Goal: Information Seeking & Learning: Learn about a topic

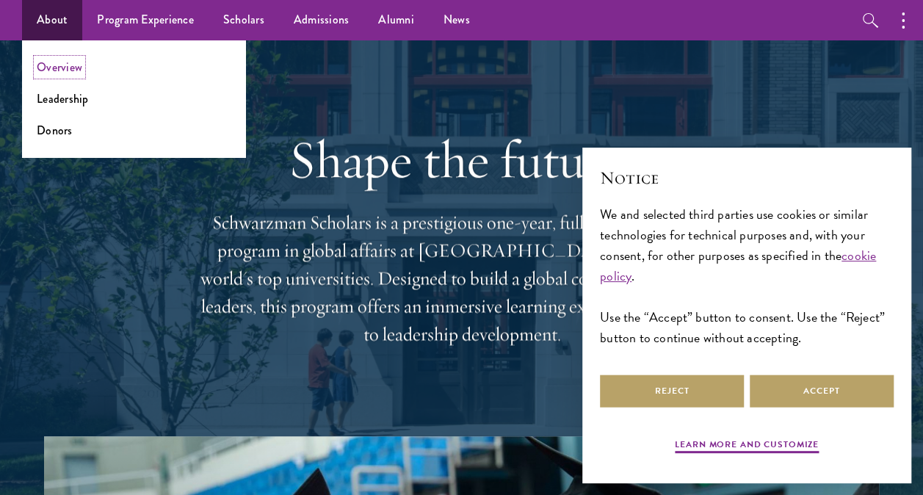
click at [63, 69] on link "Overview" at bounding box center [60, 67] width 46 height 17
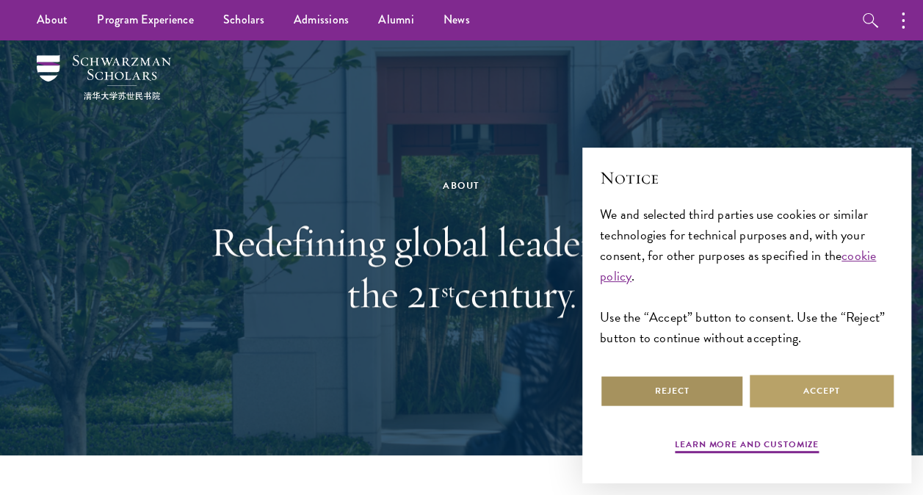
click at [706, 390] on button "Reject" at bounding box center [672, 391] width 144 height 33
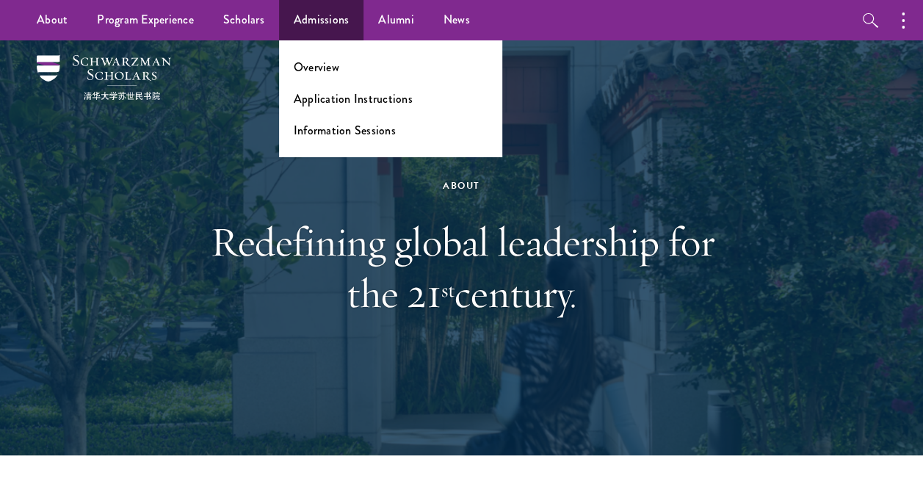
click at [344, 71] on li "Overview" at bounding box center [391, 67] width 194 height 17
click at [324, 73] on link "Overview" at bounding box center [317, 67] width 46 height 17
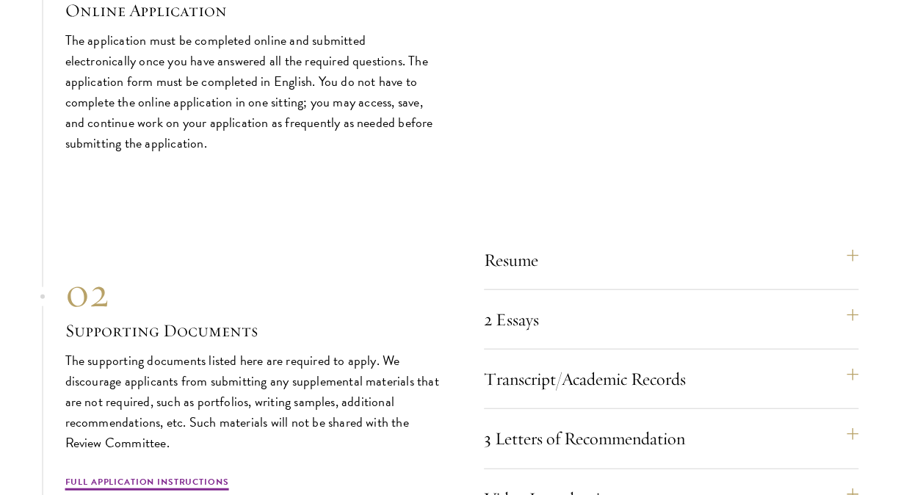
scroll to position [4333, 0]
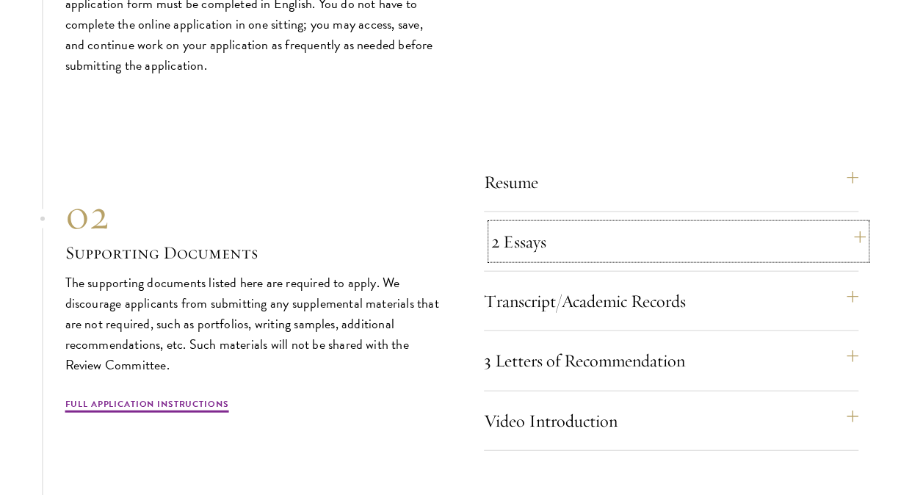
click at [712, 243] on button "2 Essays" at bounding box center [678, 241] width 375 height 35
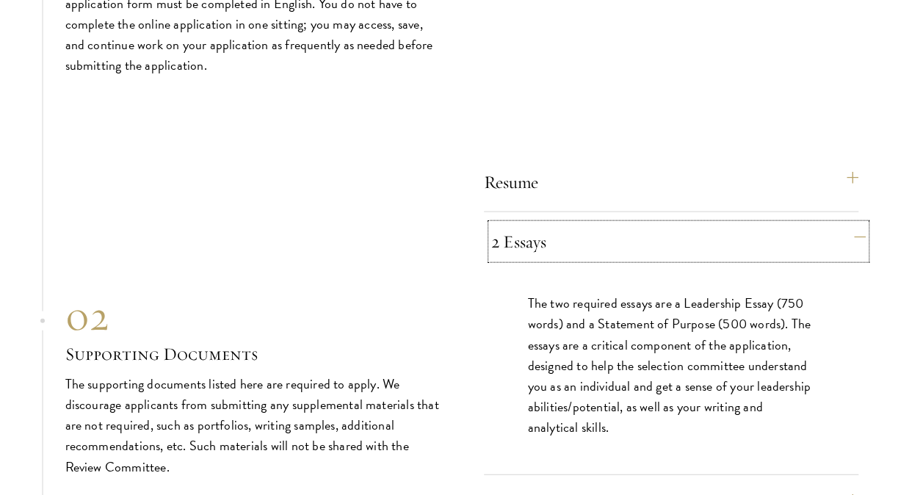
click at [718, 241] on button "2 Essays" at bounding box center [678, 241] width 375 height 35
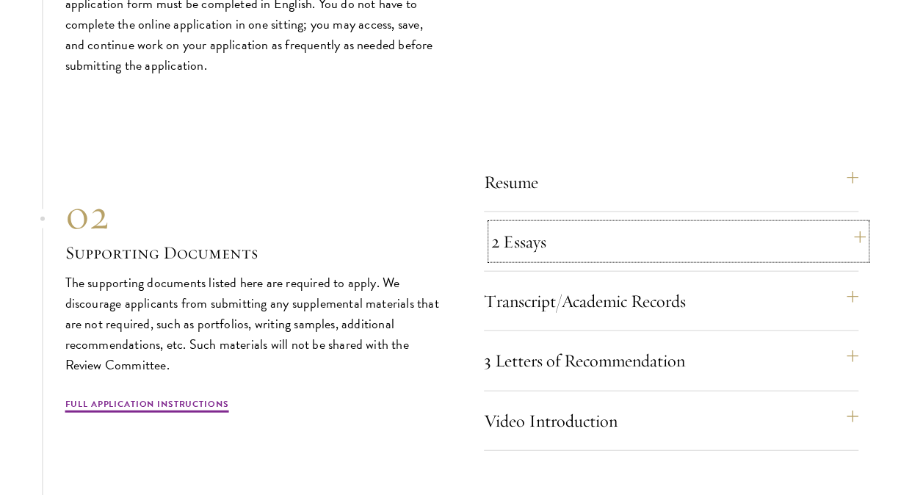
click at [736, 255] on button "2 Essays" at bounding box center [678, 241] width 375 height 35
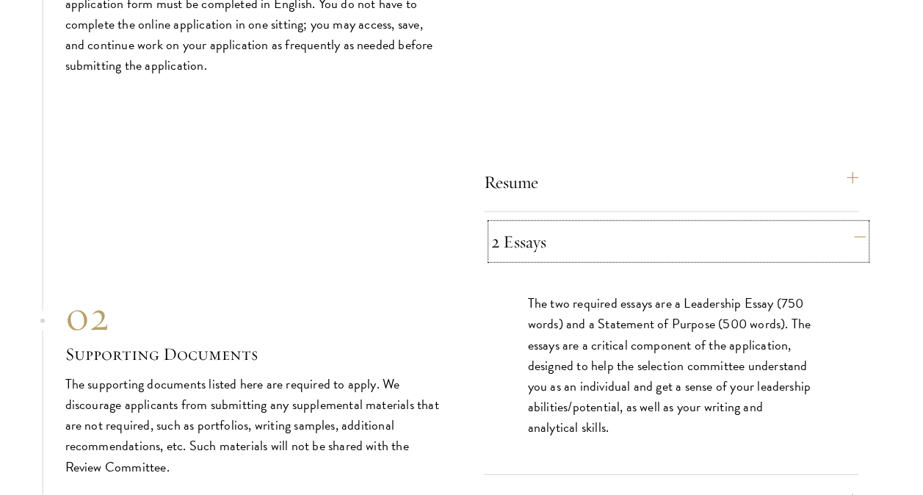
click at [734, 250] on button "2 Essays" at bounding box center [678, 241] width 375 height 35
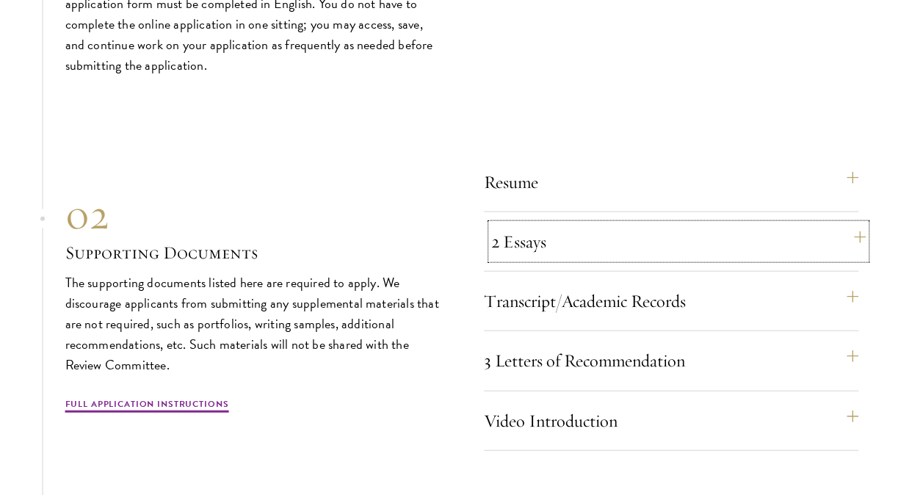
scroll to position [4480, 0]
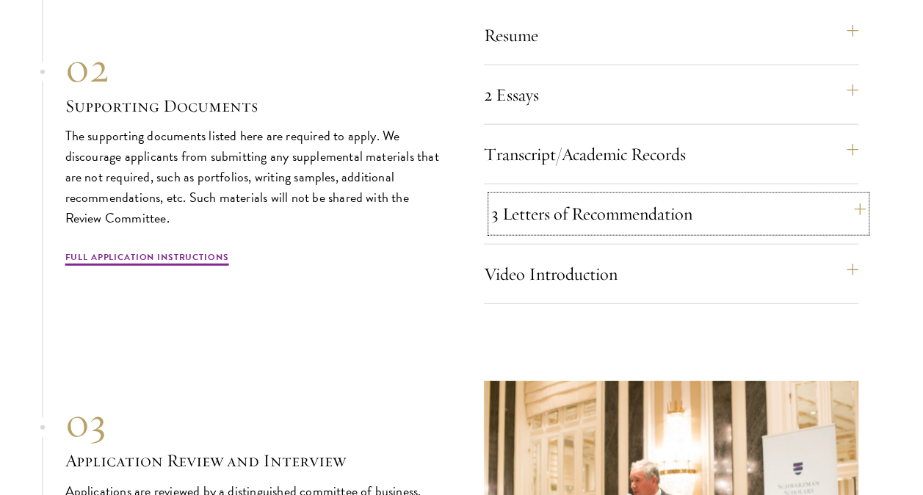
click at [726, 220] on button "3 Letters of Recommendation" at bounding box center [678, 213] width 375 height 35
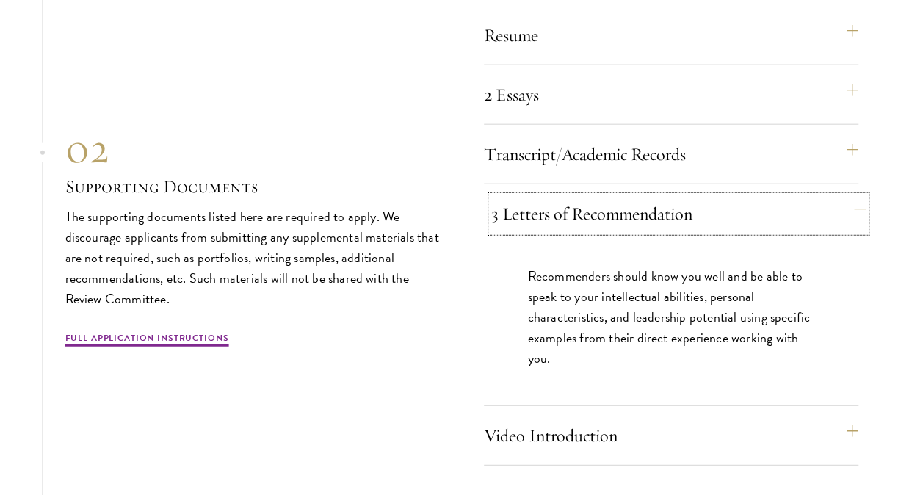
click at [723, 222] on button "3 Letters of Recommendation" at bounding box center [678, 213] width 375 height 35
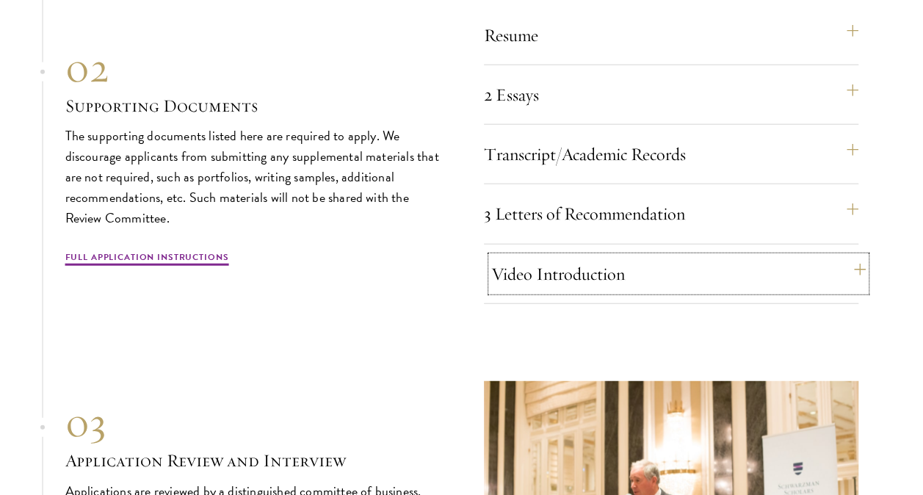
click at [717, 256] on button "Video Introduction" at bounding box center [678, 273] width 375 height 35
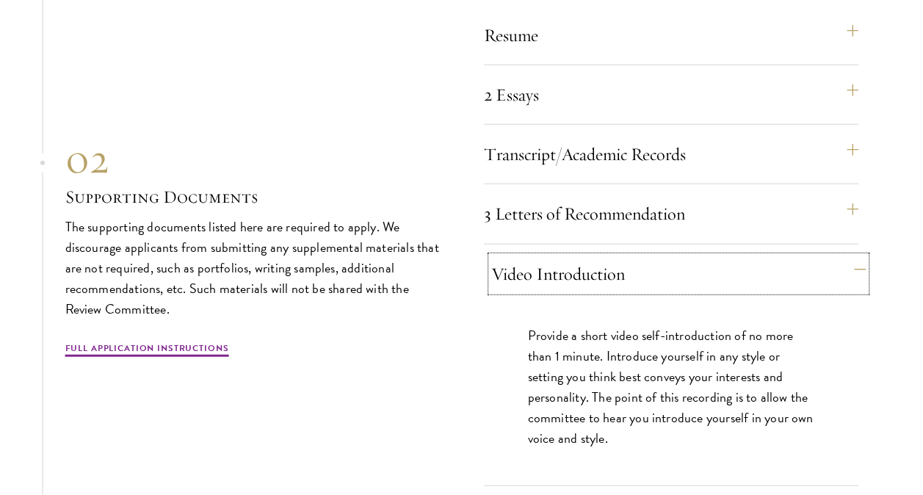
click at [717, 271] on button "Video Introduction" at bounding box center [678, 273] width 375 height 35
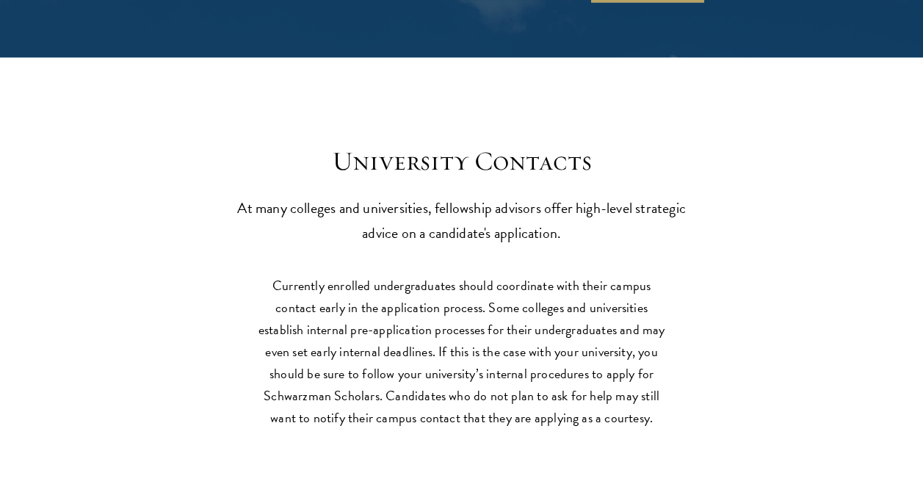
scroll to position [6316, 0]
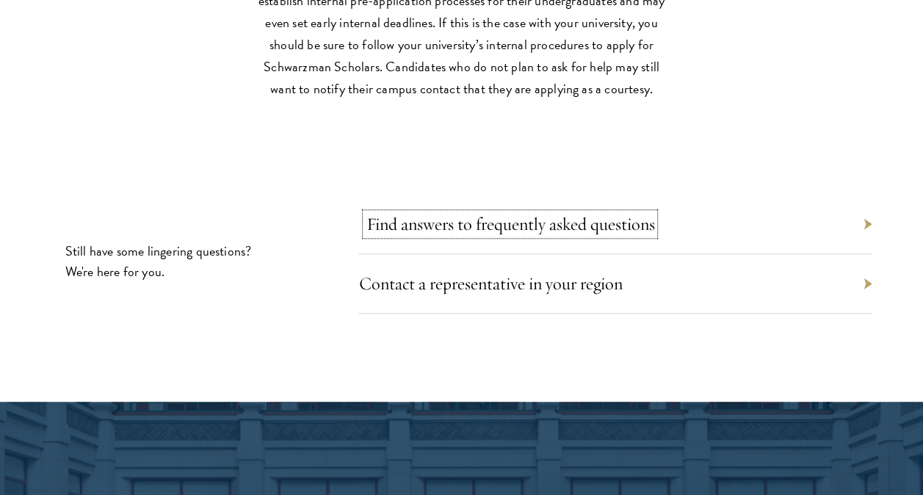
click at [462, 226] on link "Find answers to frequently asked questions" at bounding box center [510, 224] width 289 height 22
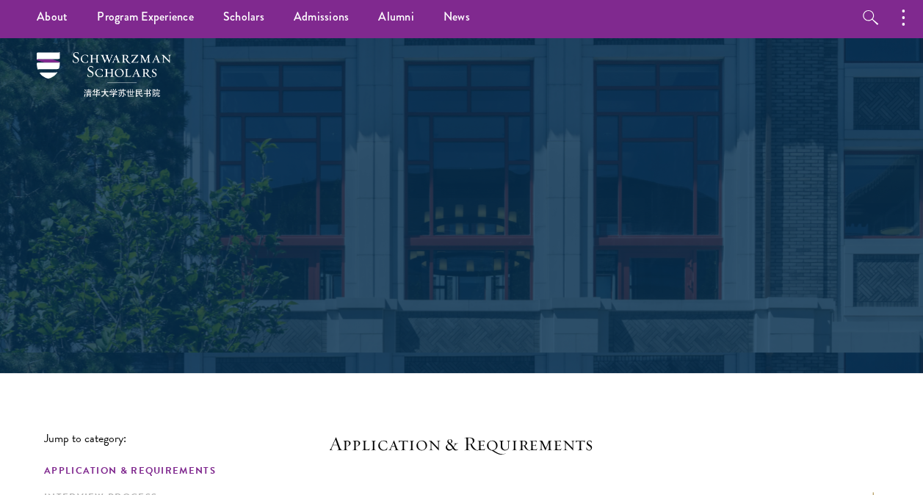
scroll to position [220, 0]
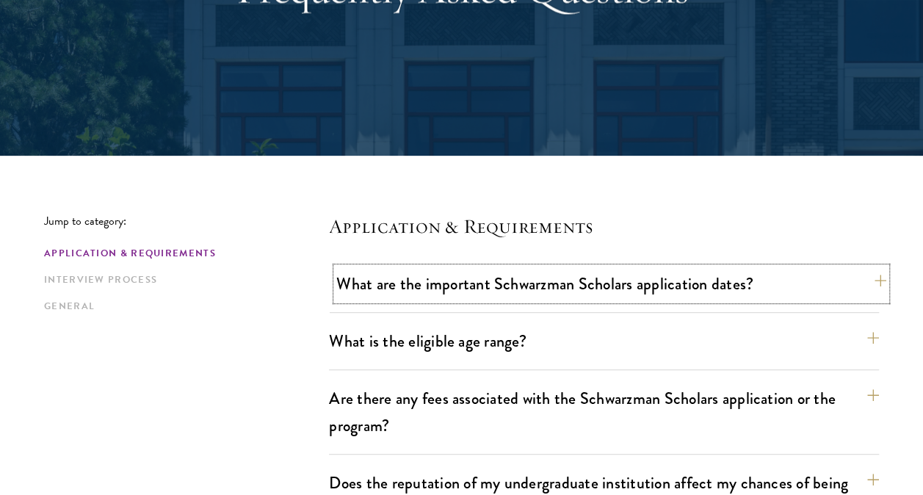
click at [864, 285] on button "What are the important Schwarzman Scholars application dates?" at bounding box center [611, 283] width 550 height 33
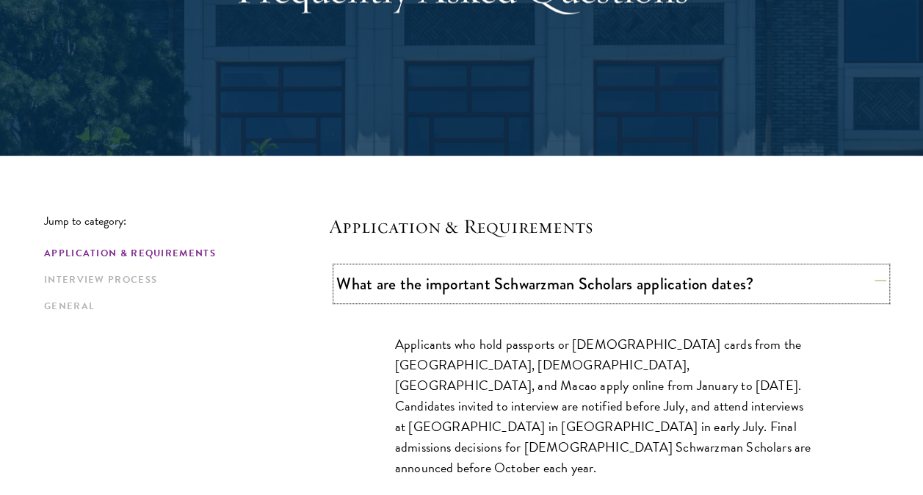
click at [871, 283] on button "What are the important Schwarzman Scholars application dates?" at bounding box center [611, 283] width 550 height 33
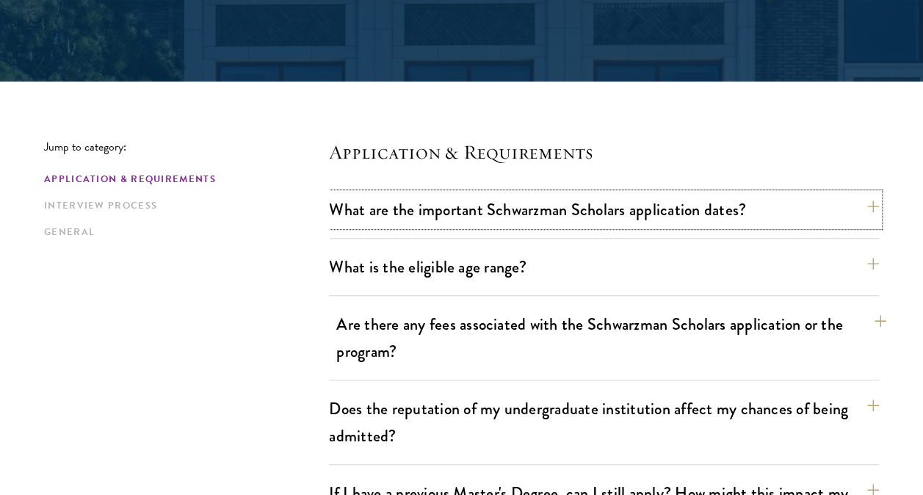
scroll to position [367, 0]
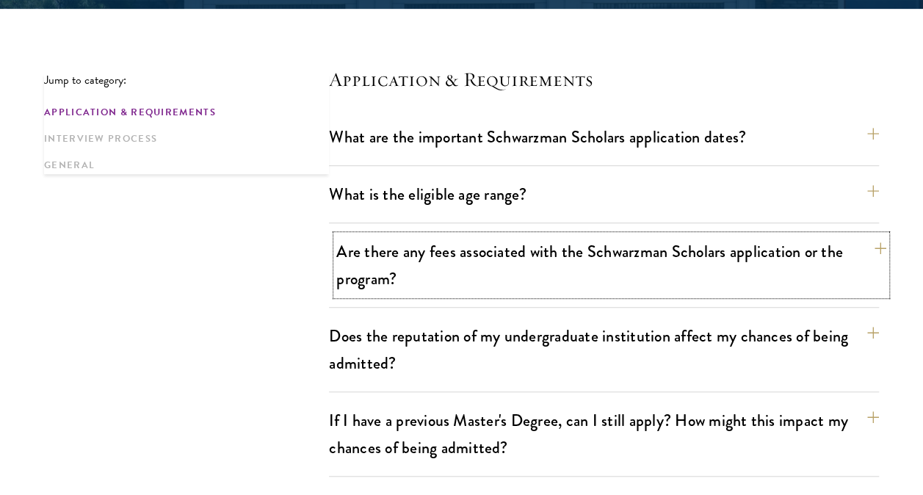
click at [483, 286] on button "Are there any fees associated with the Schwarzman Scholars application or the p…" at bounding box center [611, 265] width 550 height 60
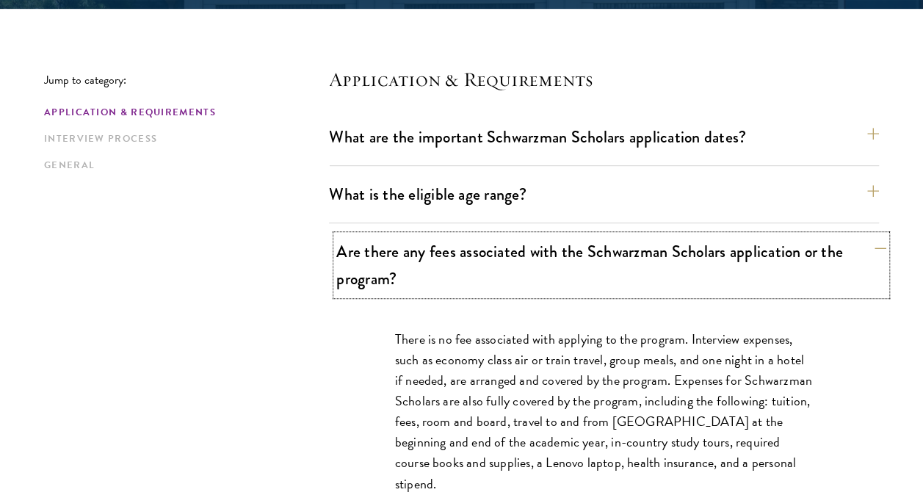
scroll to position [441, 0]
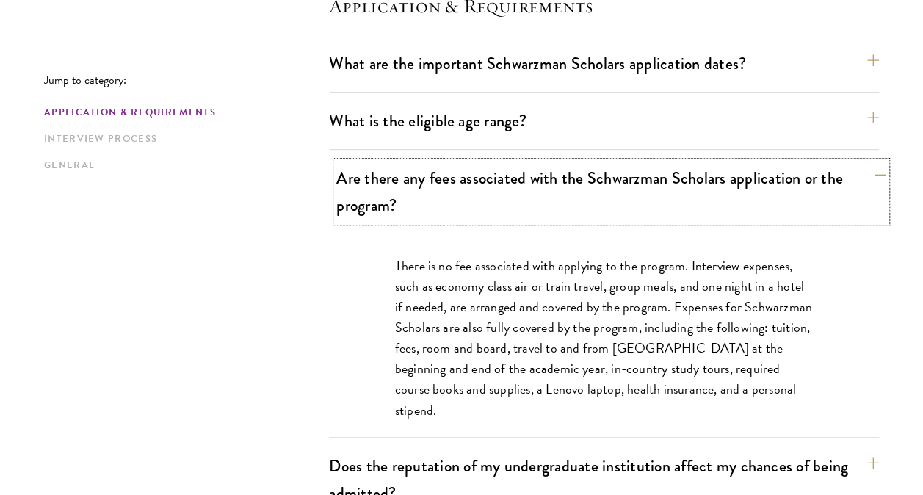
click at [737, 203] on button "Are there any fees associated with the Schwarzman Scholars application or the p…" at bounding box center [611, 192] width 550 height 60
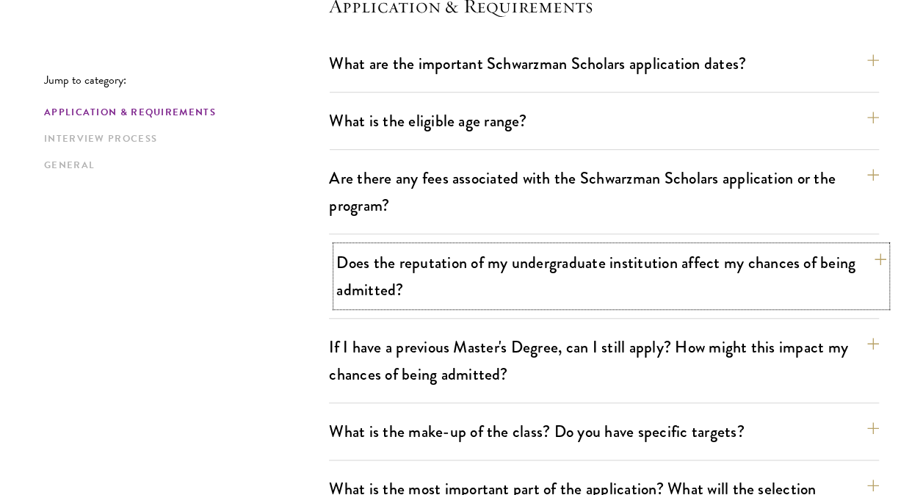
click at [634, 299] on button "Does the reputation of my undergraduate institution affect my chances of being …" at bounding box center [611, 276] width 550 height 60
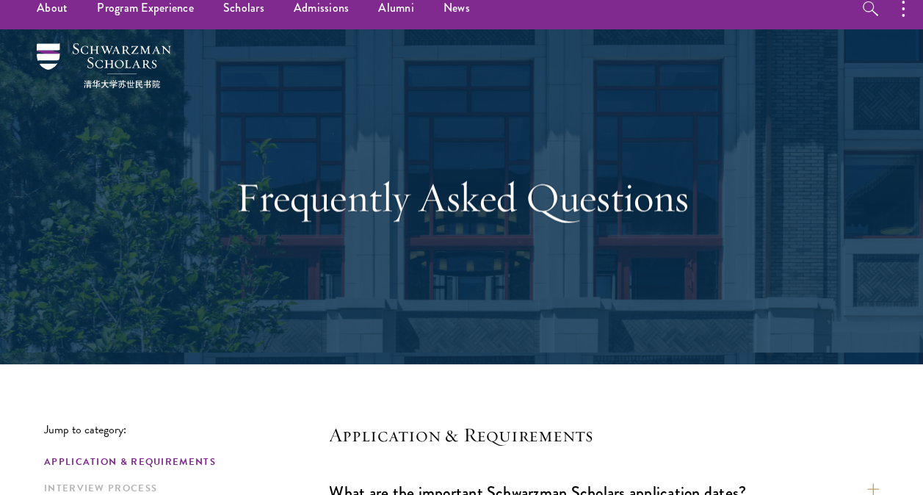
scroll to position [0, 0]
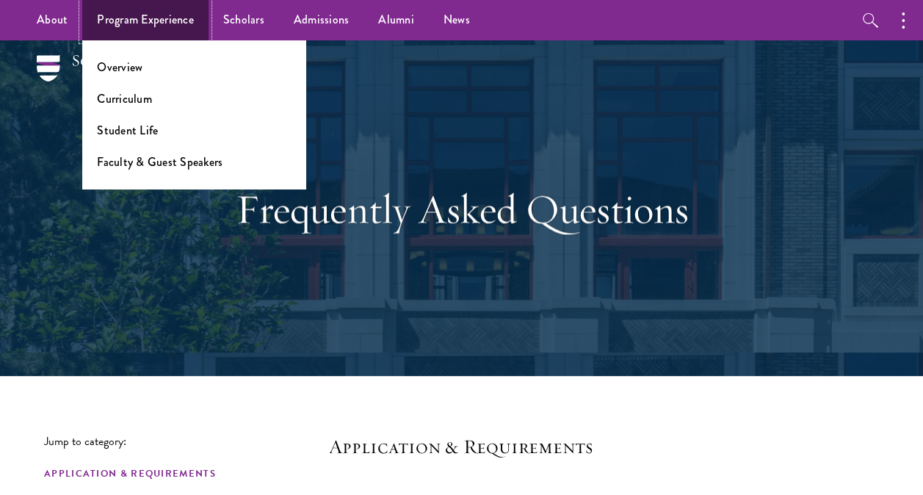
click at [203, 13] on link "Program Experience" at bounding box center [145, 20] width 126 height 40
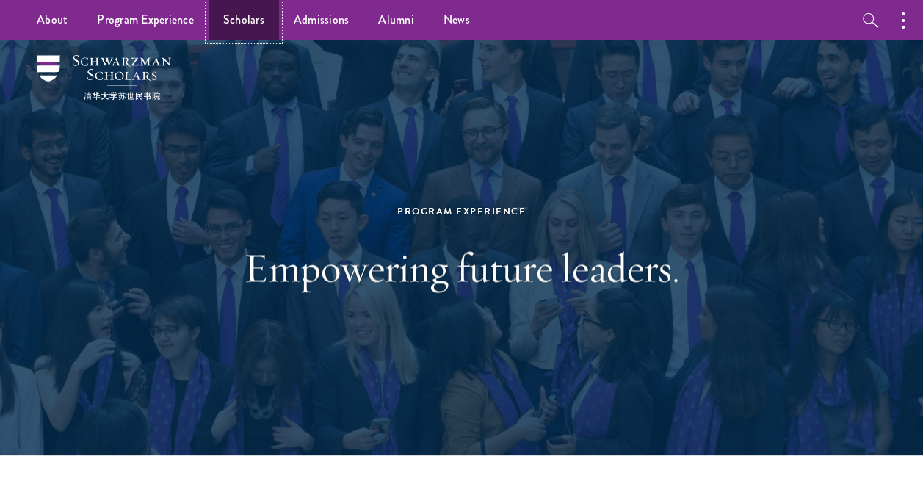
click at [256, 35] on link "Scholars" at bounding box center [244, 20] width 70 height 40
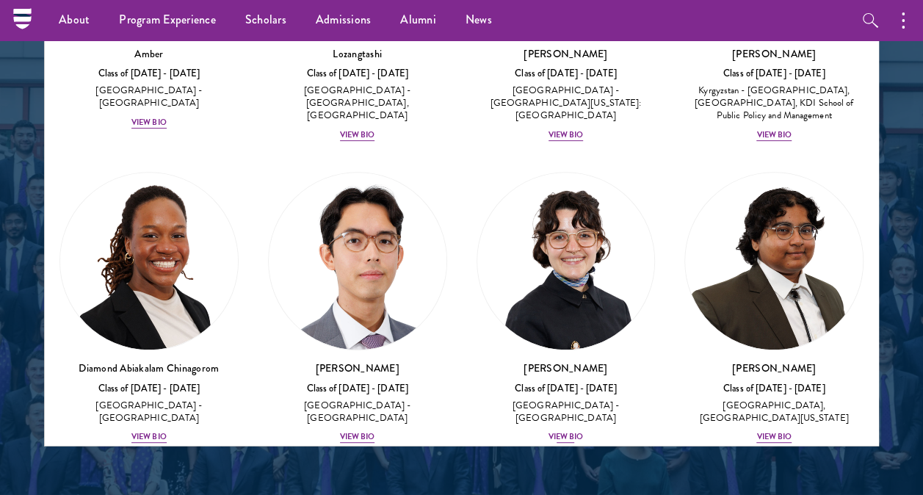
scroll to position [294, 0]
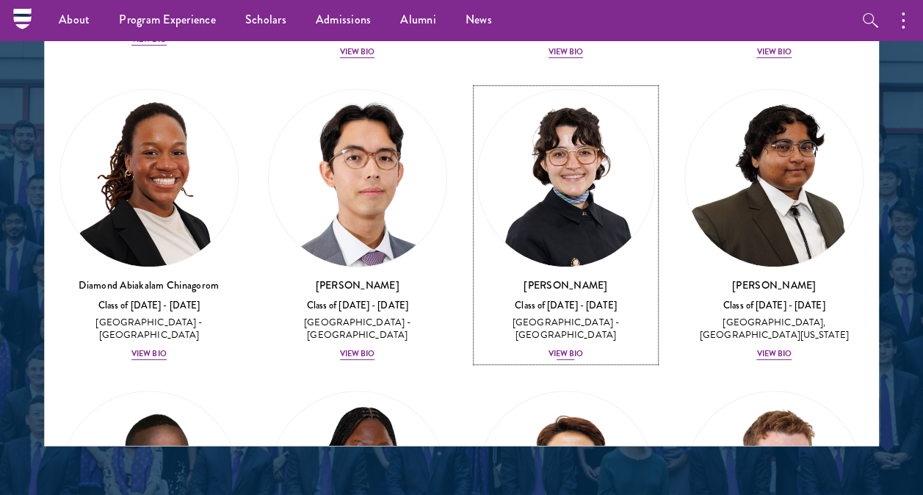
click at [563, 326] on div "[PERSON_NAME] Class of [DATE] - [DATE] [GEOGRAPHIC_DATA] - [GEOGRAPHIC_DATA] Vi…" at bounding box center [566, 320] width 179 height 84
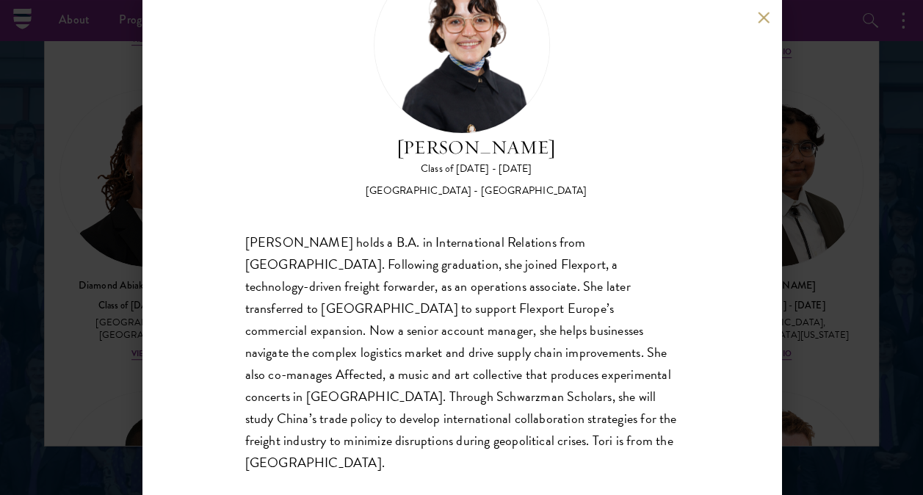
scroll to position [87, 0]
click at [762, 15] on button at bounding box center [764, 17] width 12 height 12
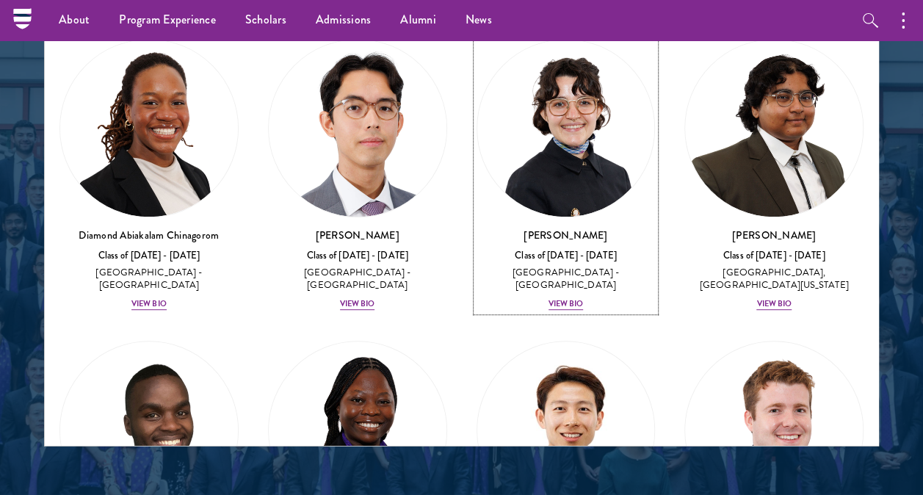
scroll to position [367, 0]
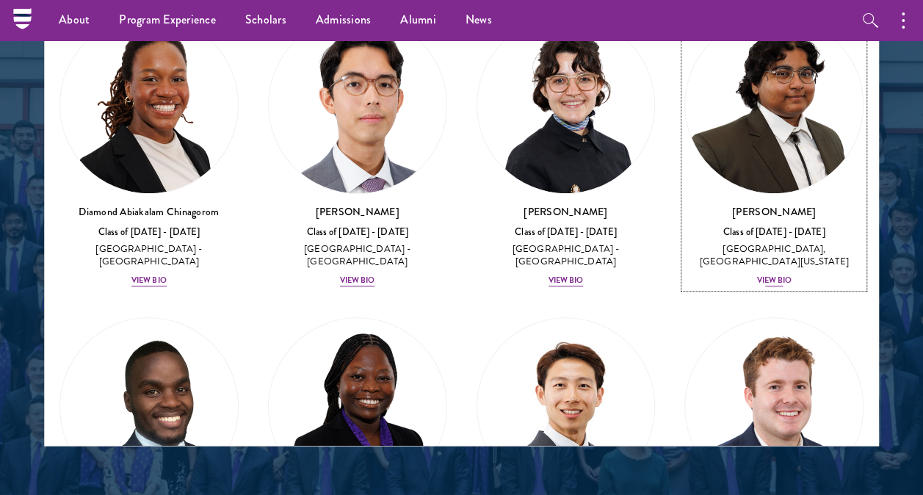
click at [764, 275] on div "View Bio" at bounding box center [773, 281] width 35 height 12
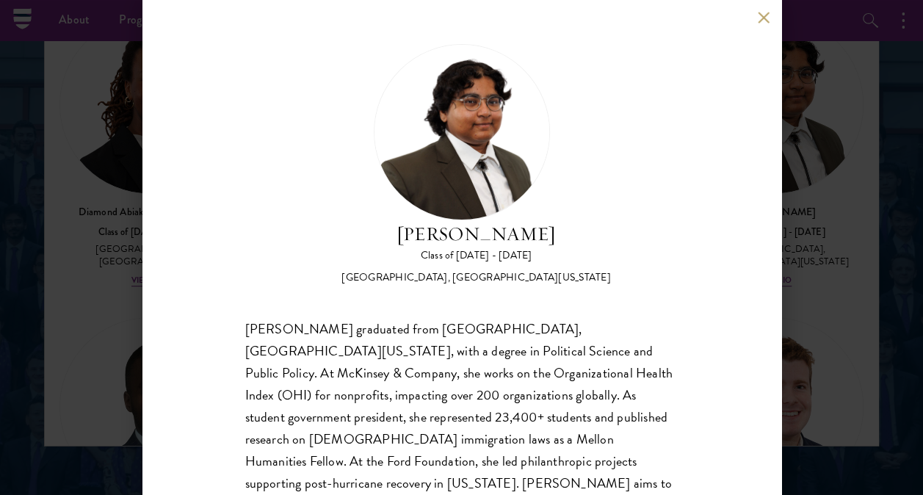
click at [764, 11] on button at bounding box center [764, 17] width 12 height 12
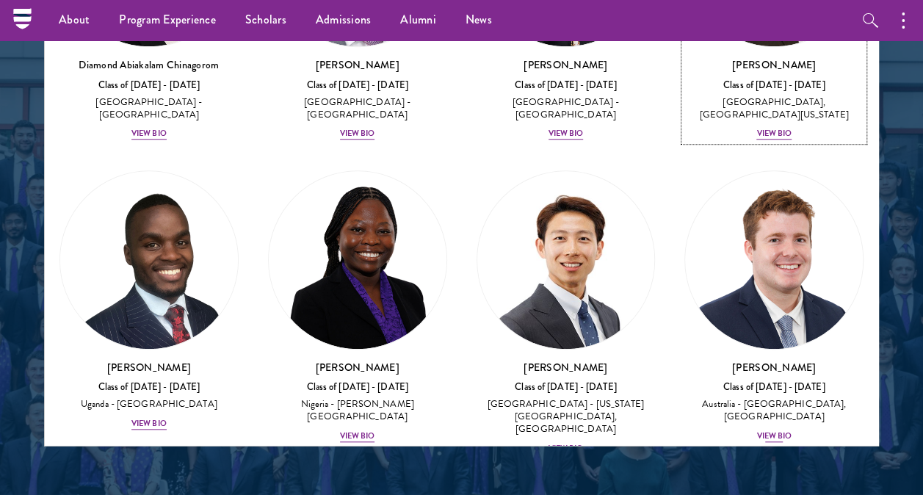
scroll to position [587, 0]
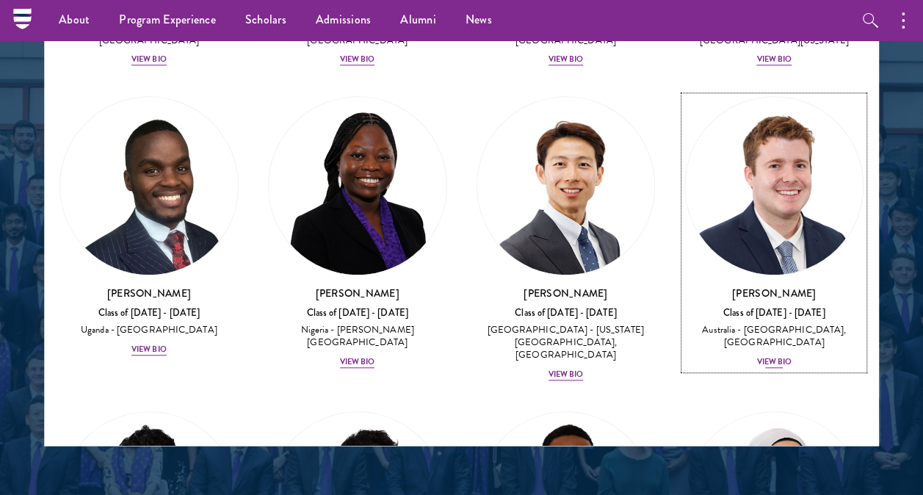
click at [759, 357] on div "View Bio" at bounding box center [773, 363] width 35 height 12
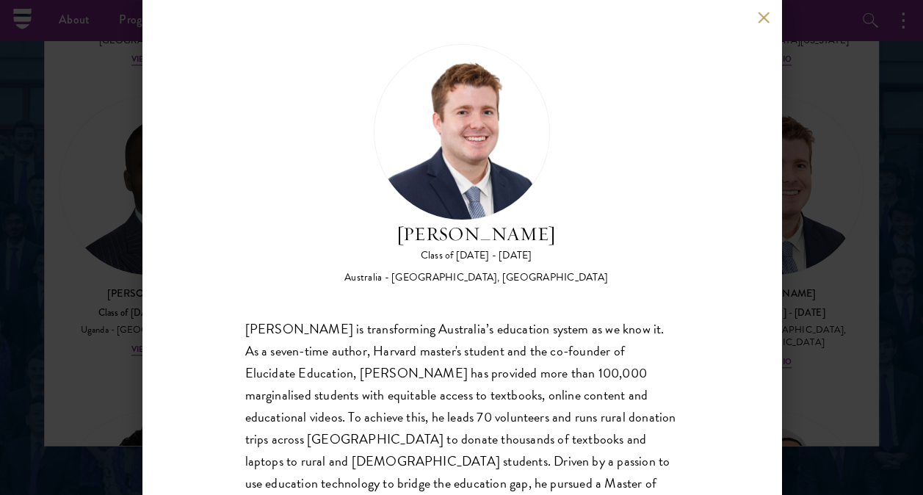
click at [762, 18] on button at bounding box center [764, 17] width 12 height 12
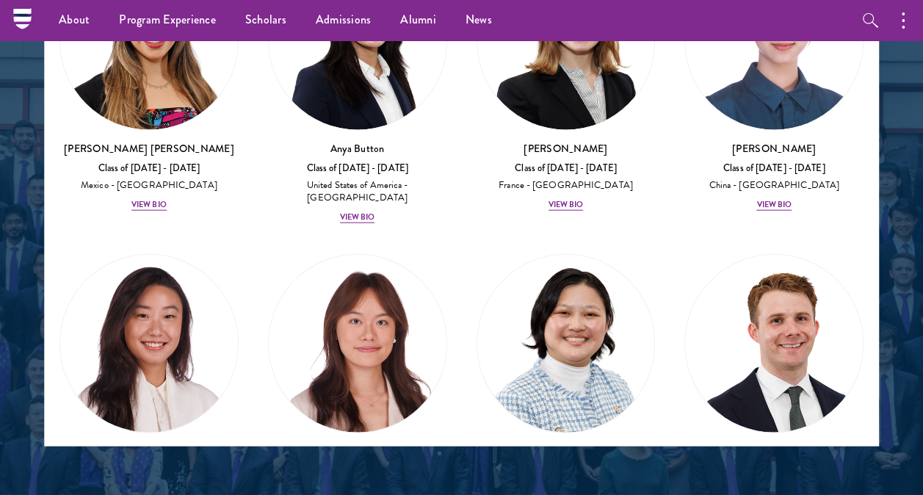
scroll to position [1762, 0]
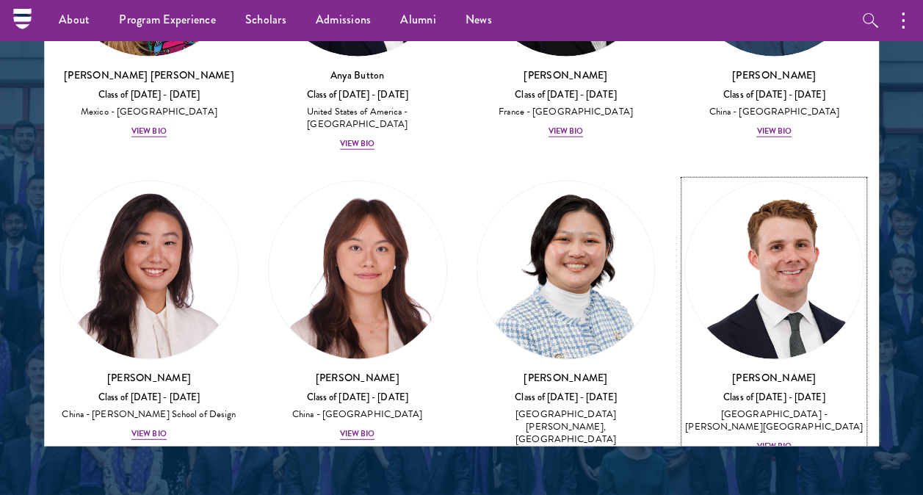
click at [759, 441] on div "View Bio" at bounding box center [773, 447] width 35 height 12
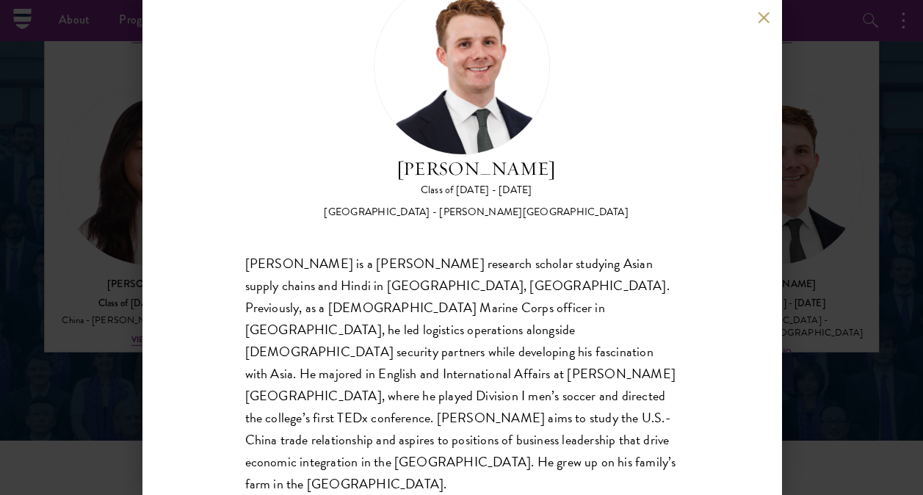
scroll to position [1836, 0]
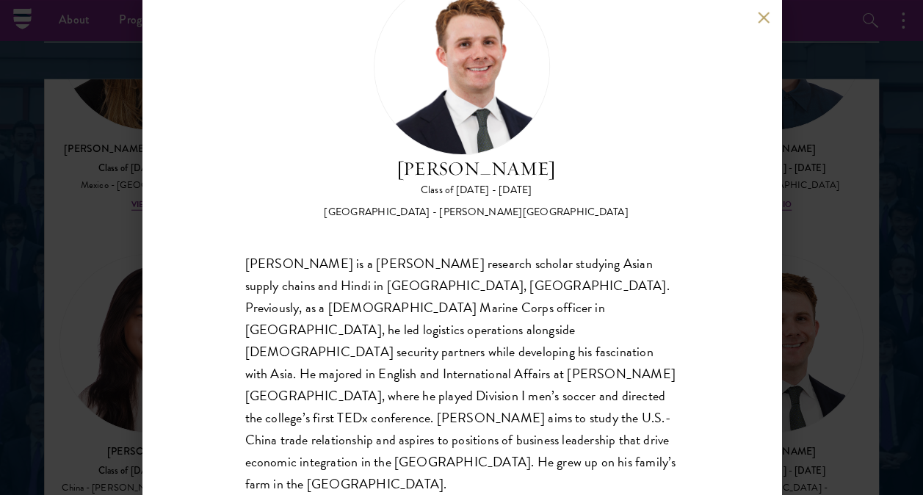
click at [761, 18] on button at bounding box center [764, 17] width 12 height 12
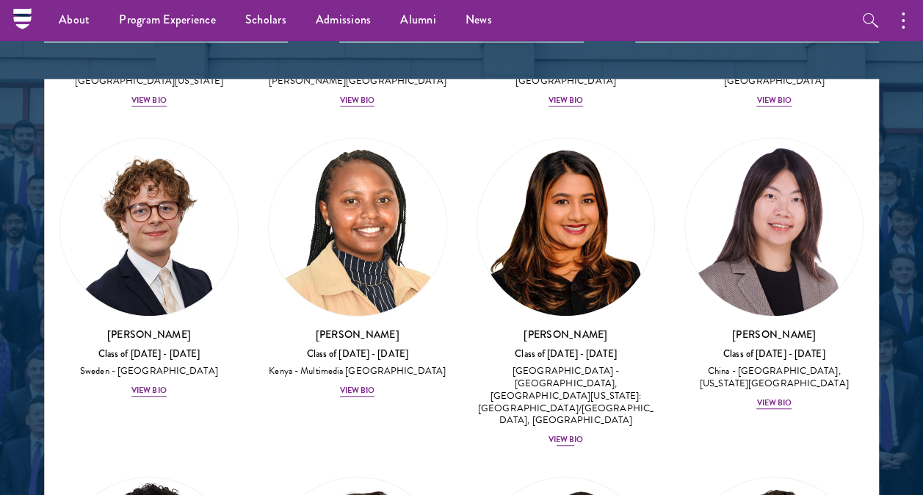
scroll to position [3158, 0]
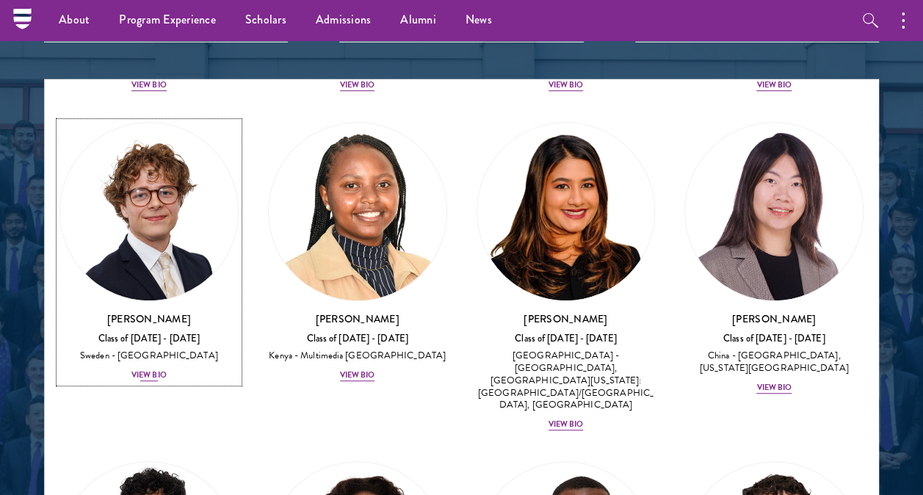
click at [144, 369] on div "View Bio" at bounding box center [148, 375] width 35 height 12
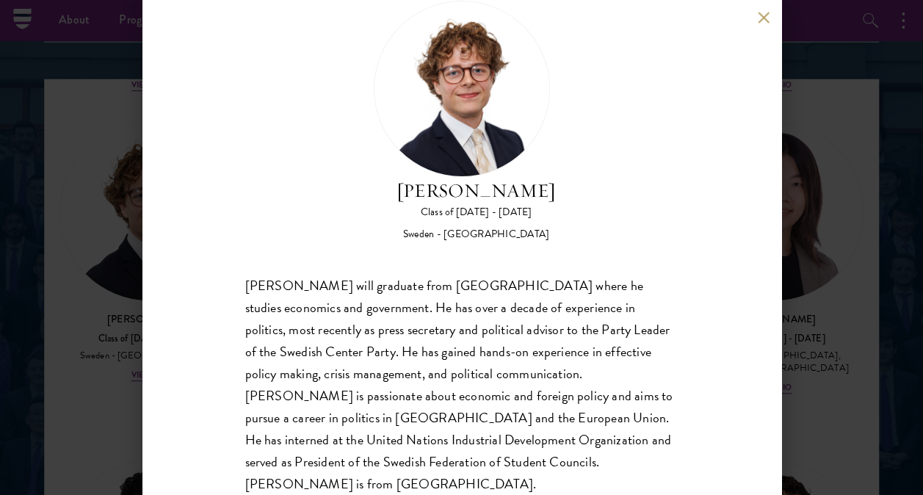
scroll to position [65, 0]
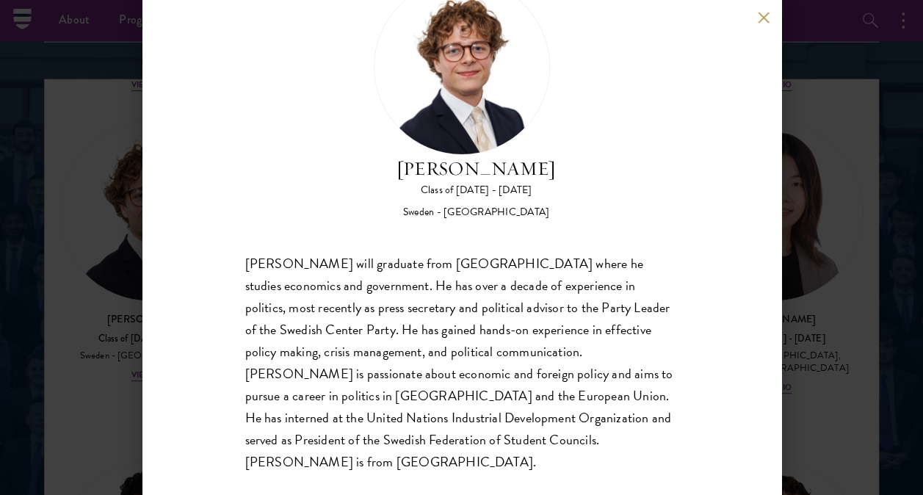
click at [765, 15] on button at bounding box center [764, 17] width 12 height 12
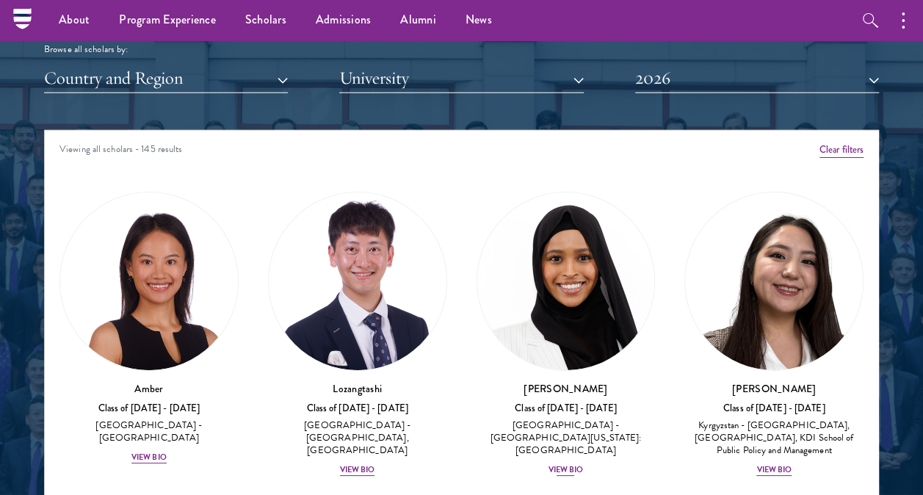
scroll to position [1762, 0]
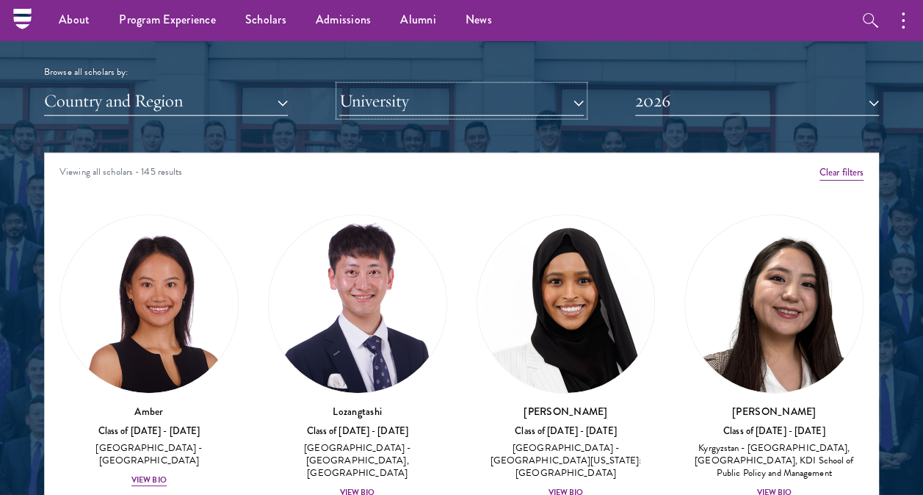
click at [470, 105] on button "University" at bounding box center [461, 101] width 244 height 30
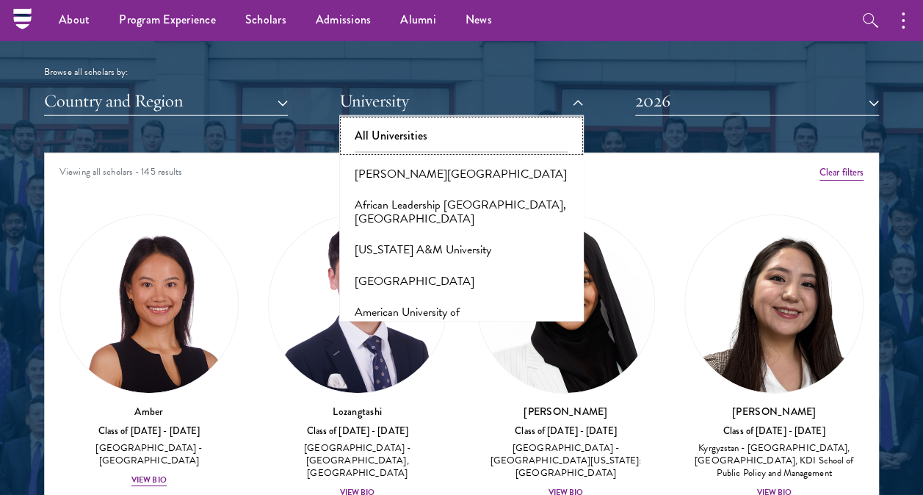
click at [464, 123] on button "All Universities" at bounding box center [461, 135] width 235 height 31
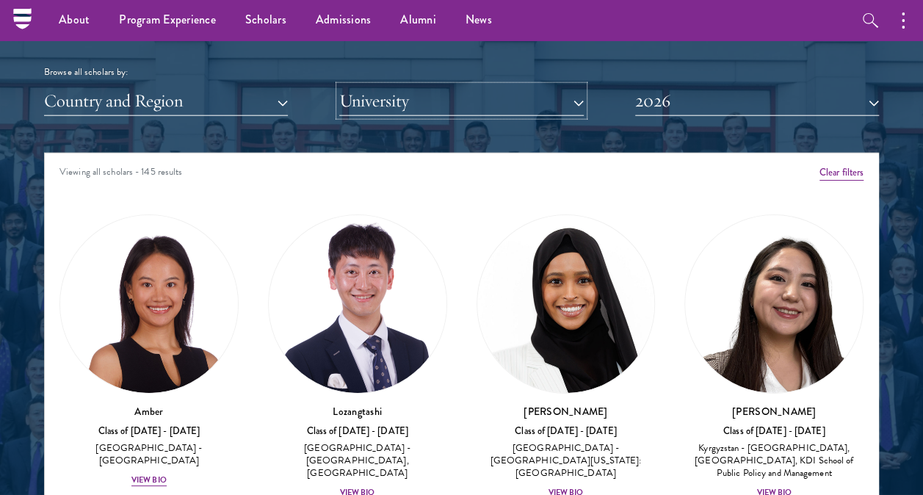
click at [458, 91] on button "University" at bounding box center [461, 101] width 244 height 30
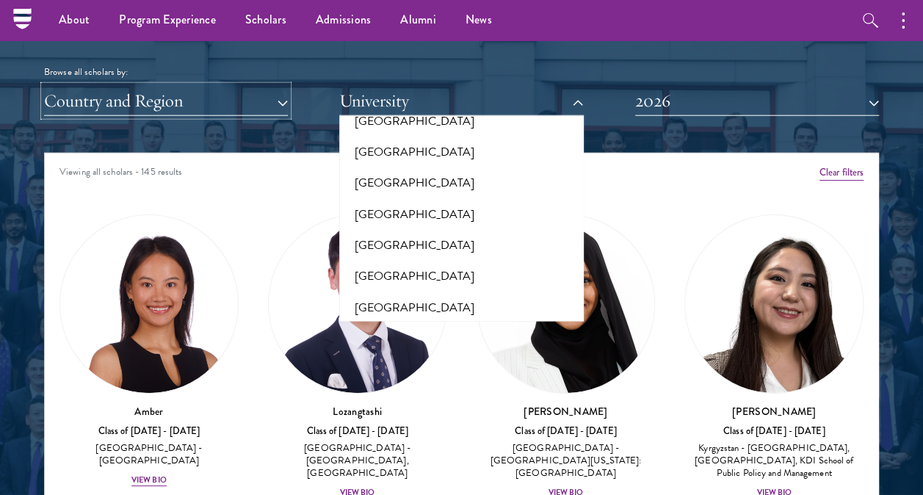
click at [256, 94] on button "Country and Region" at bounding box center [166, 101] width 244 height 30
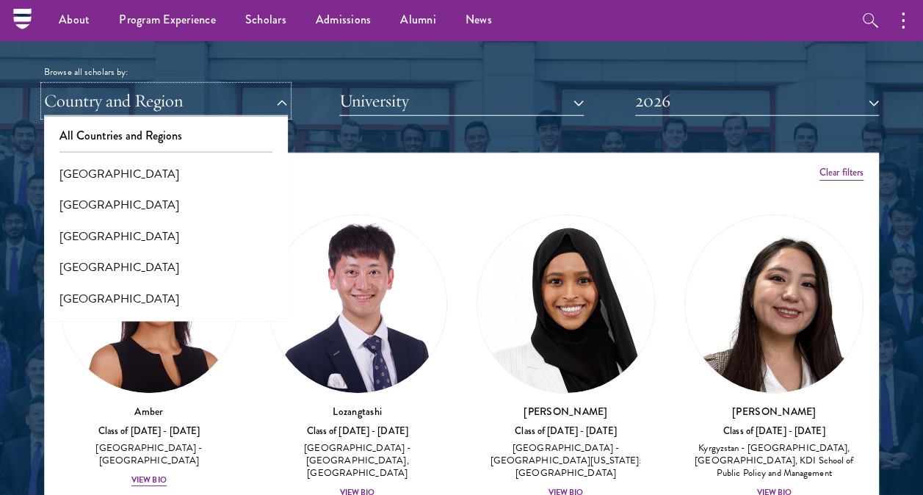
click at [261, 92] on button "Country and Region" at bounding box center [166, 101] width 244 height 30
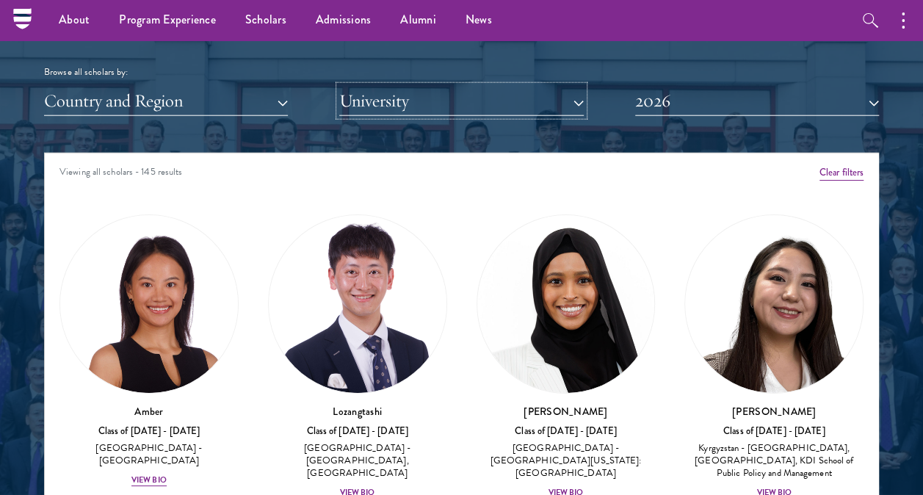
click at [433, 104] on button "University" at bounding box center [461, 101] width 244 height 30
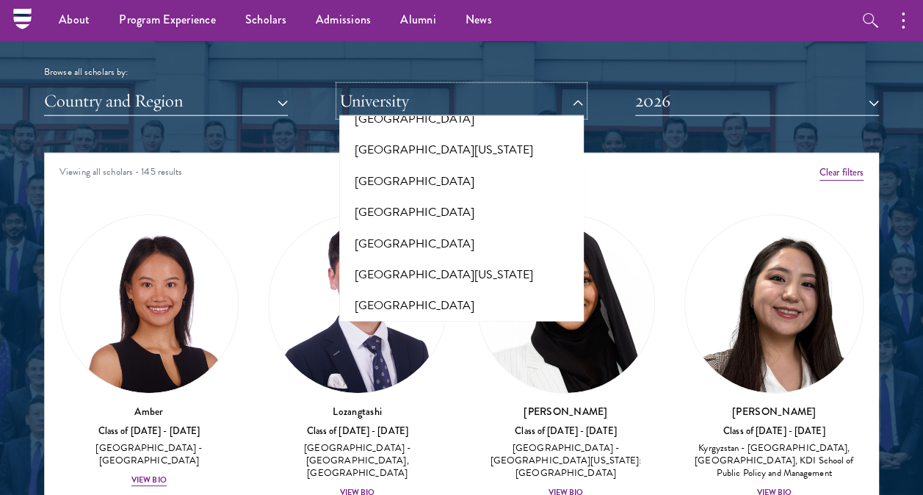
scroll to position [13366, 0]
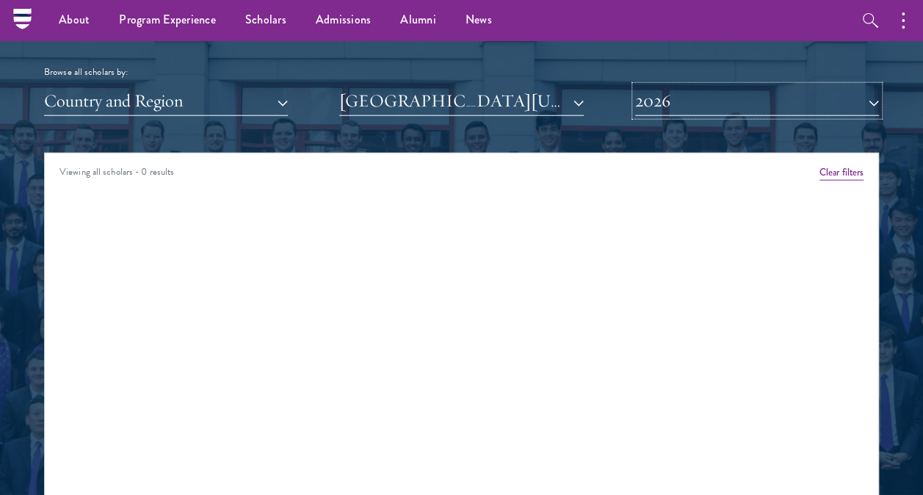
click at [749, 105] on button "2026" at bounding box center [757, 101] width 244 height 30
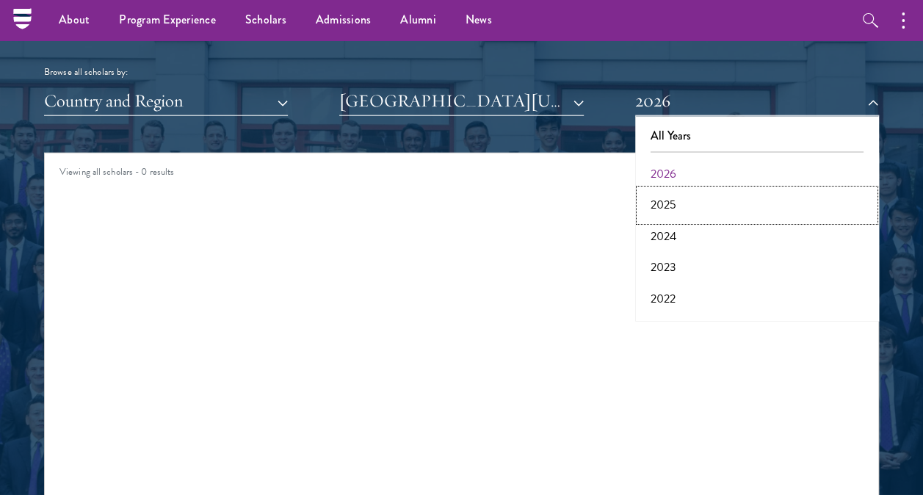
click at [690, 211] on button "2025" at bounding box center [757, 204] width 235 height 31
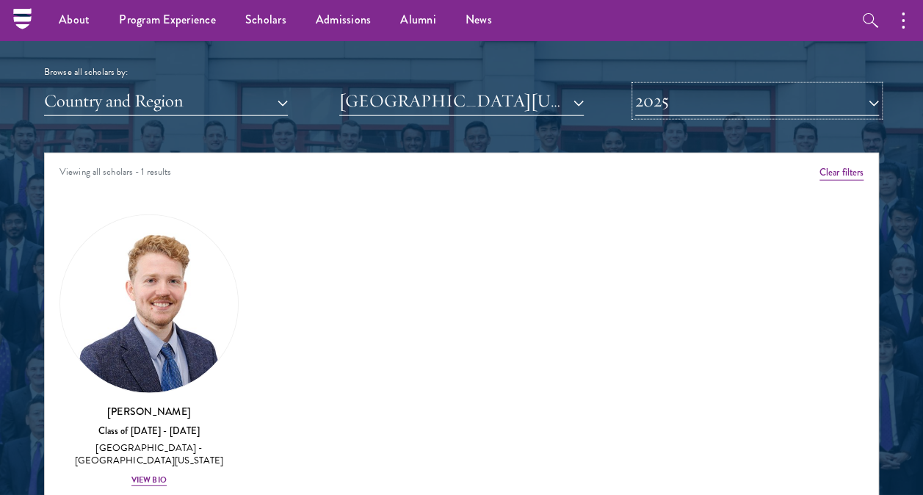
click at [693, 90] on button "2025" at bounding box center [757, 101] width 244 height 30
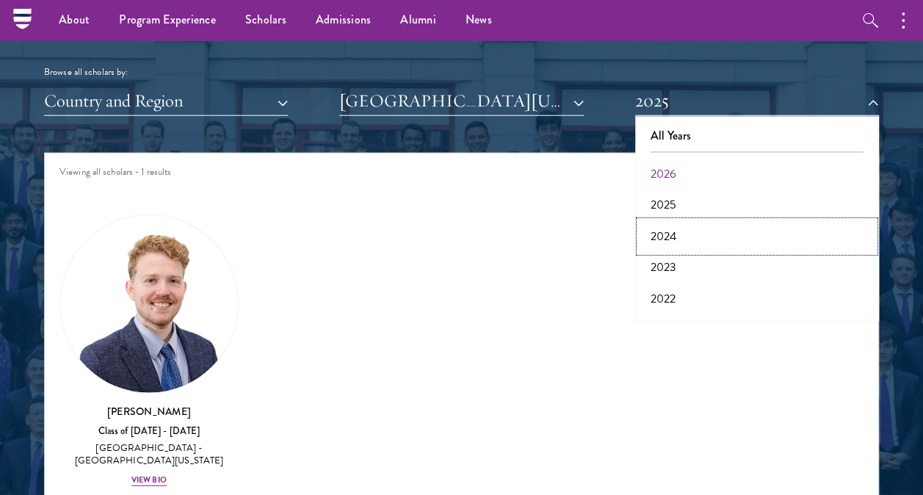
click at [698, 235] on button "2024" at bounding box center [757, 236] width 235 height 31
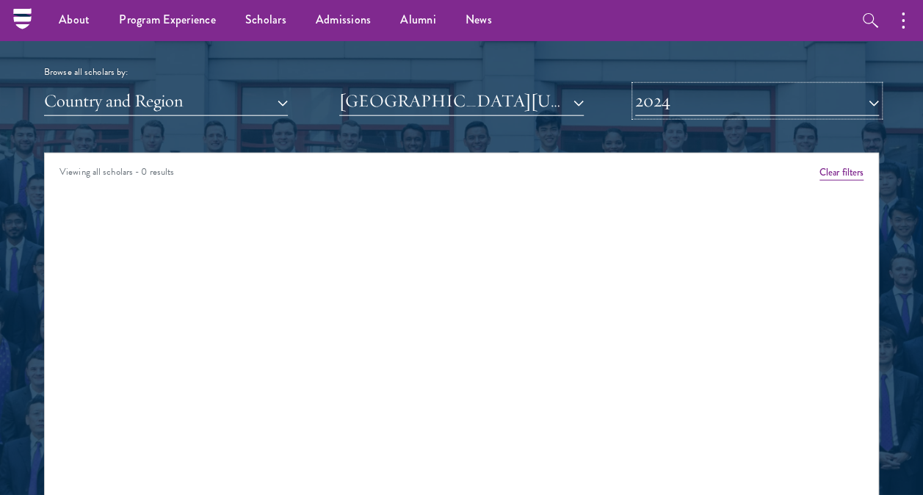
click at [694, 104] on button "2024" at bounding box center [757, 101] width 244 height 30
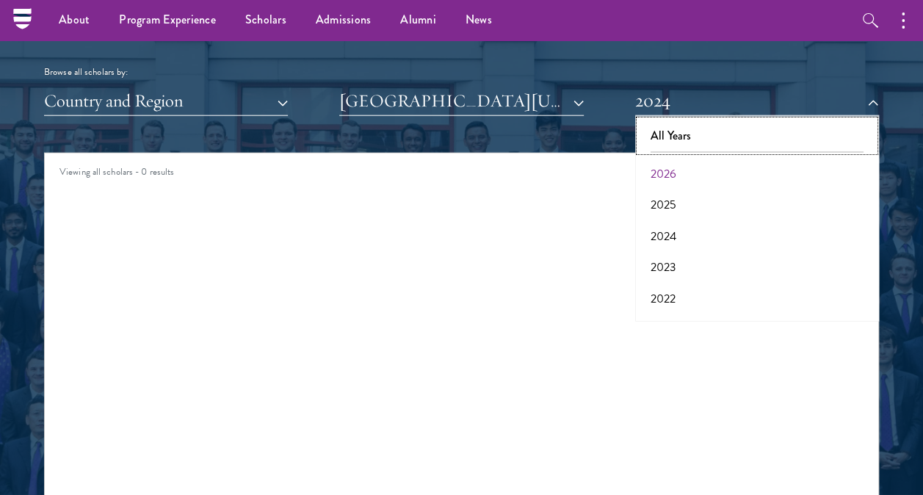
click at [696, 135] on button "All Years" at bounding box center [757, 135] width 235 height 31
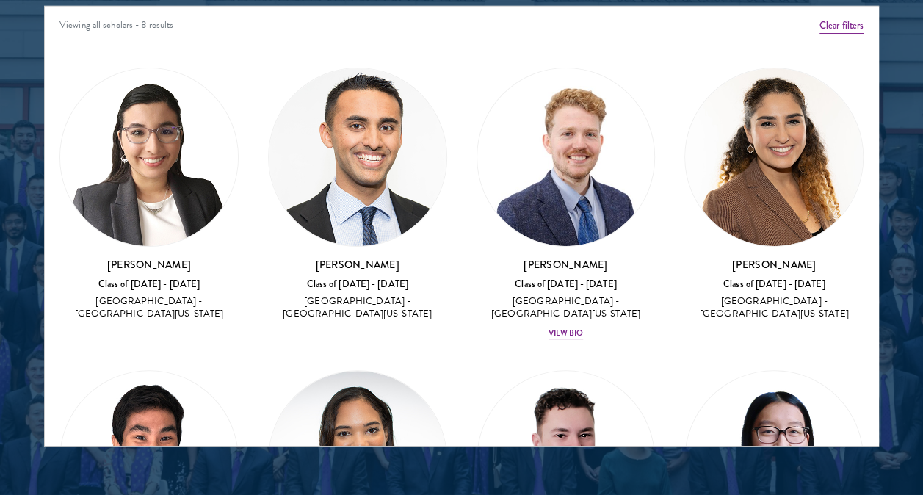
click at [777, 263] on h3 "[PERSON_NAME]" at bounding box center [773, 264] width 179 height 15
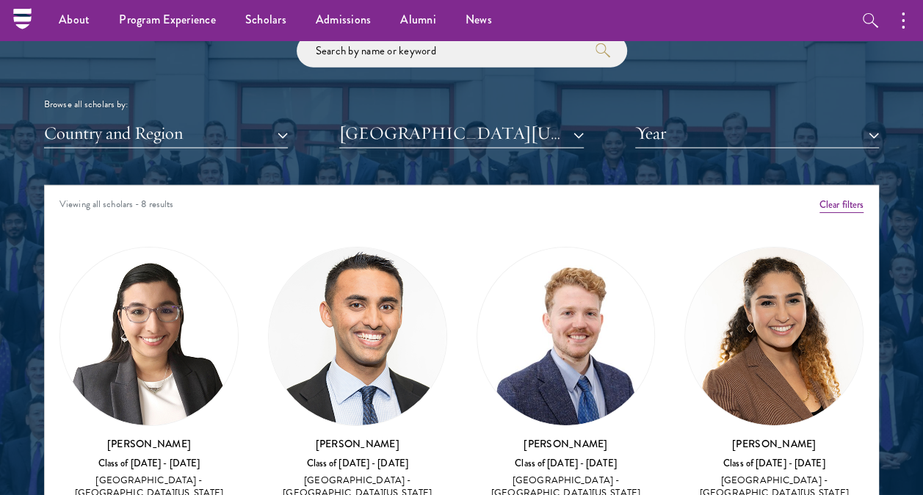
scroll to position [1689, 0]
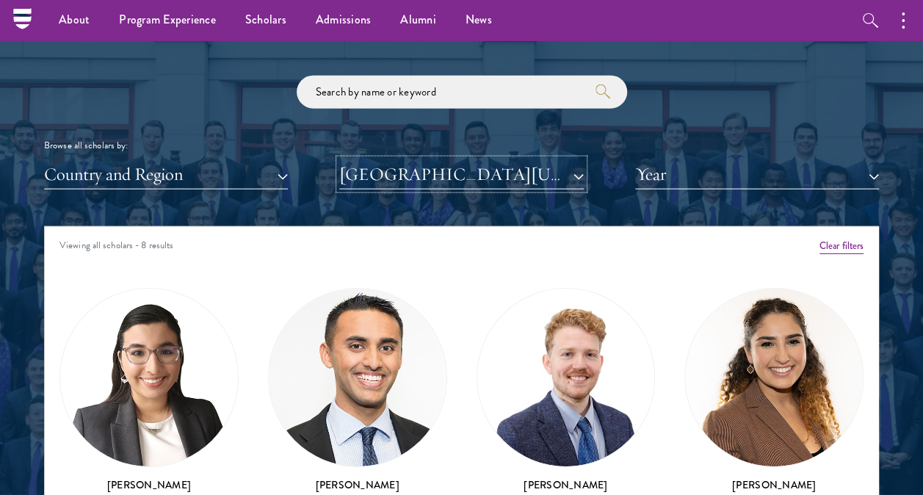
click at [549, 176] on button "[GEOGRAPHIC_DATA][US_STATE]" at bounding box center [461, 174] width 244 height 30
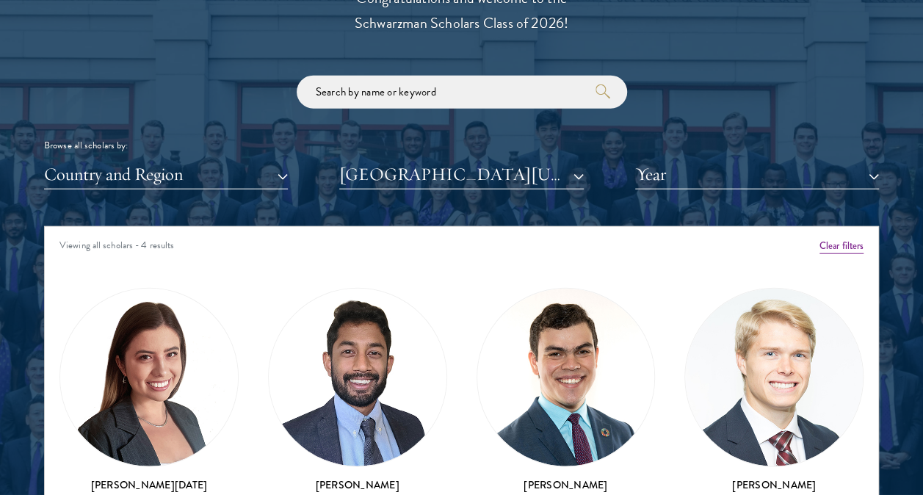
scroll to position [1836, 0]
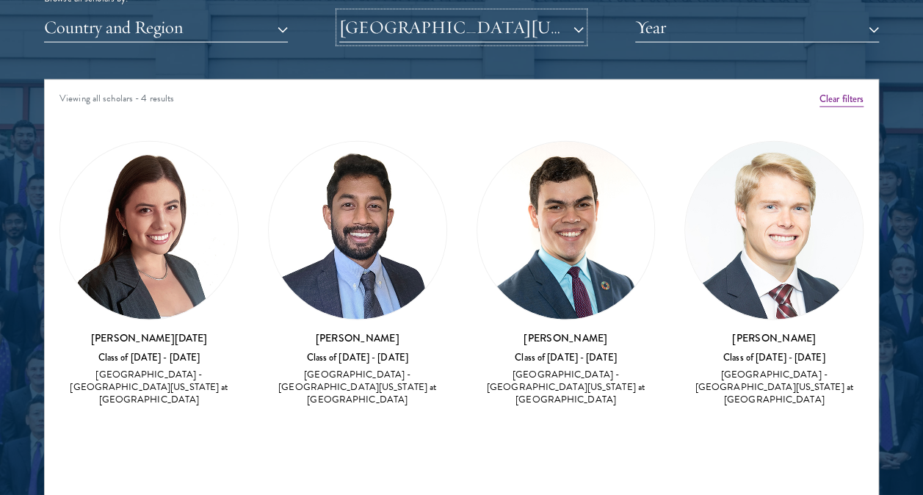
click at [508, 37] on button "[GEOGRAPHIC_DATA][US_STATE] at [GEOGRAPHIC_DATA]" at bounding box center [461, 27] width 244 height 30
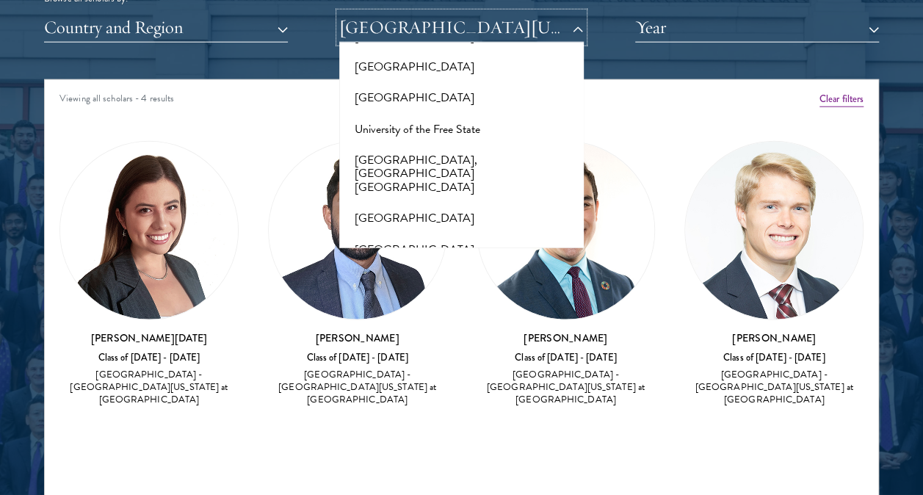
scroll to position [14541, 0]
